Goal: Transaction & Acquisition: Purchase product/service

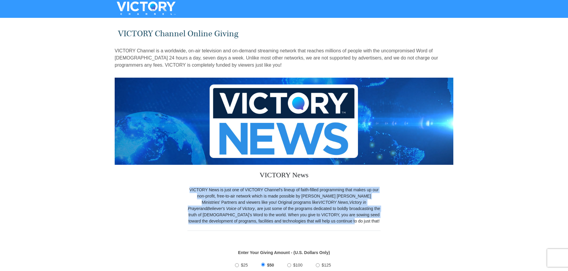
drag, startPoint x: 188, startPoint y: 190, endPoint x: 341, endPoint y: 222, distance: 156.5
click at [341, 222] on div "VICTORY News is just one of VICTORY Channel's lineup of faith-filled programmin…" at bounding box center [283, 205] width 193 height 37
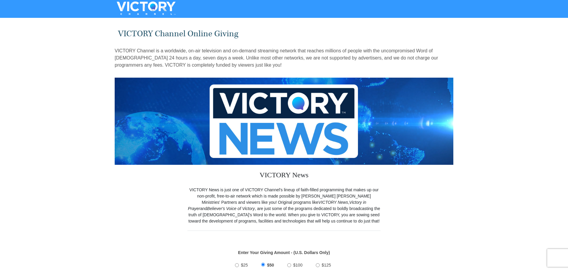
drag, startPoint x: 475, startPoint y: 118, endPoint x: 475, endPoint y: 115, distance: 3.3
